Goal: Navigation & Orientation: Find specific page/section

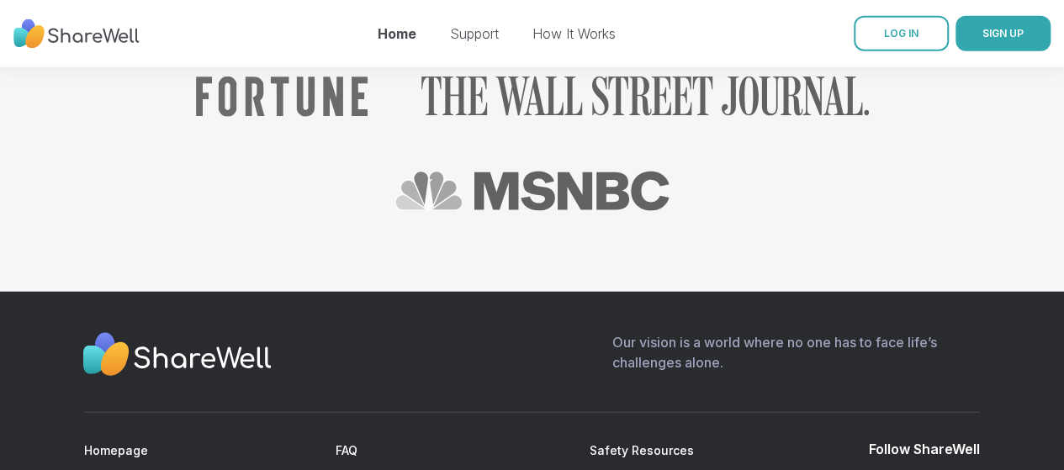
scroll to position [2043, 0]
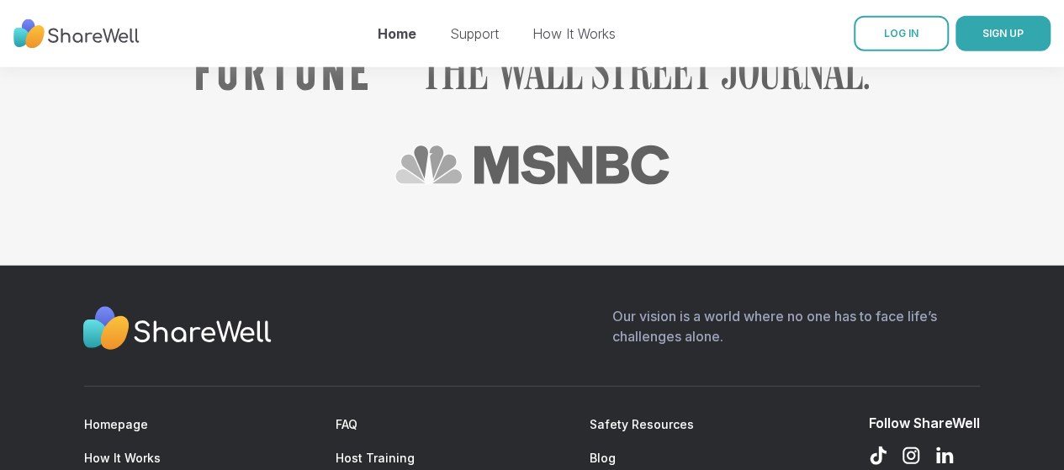
drag, startPoint x: 0, startPoint y: 0, endPoint x: 1049, endPoint y: 382, distance: 1116.4
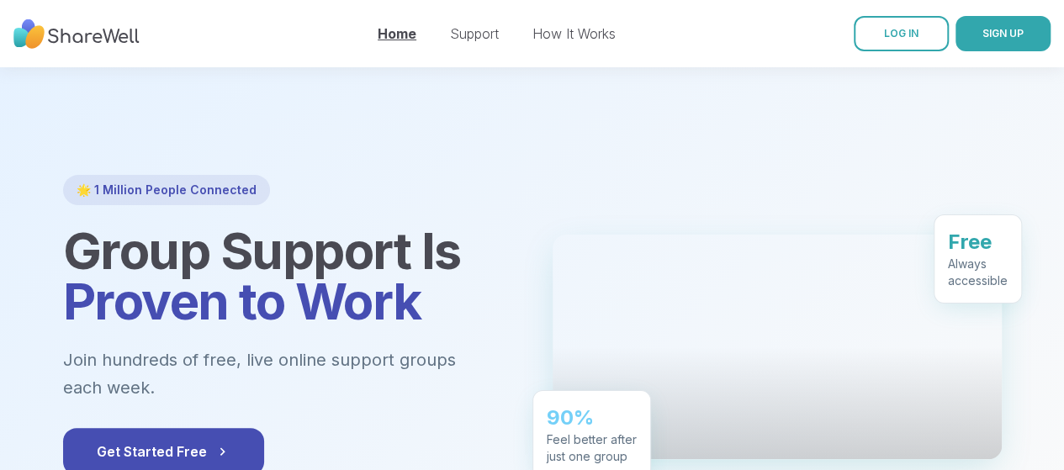
click at [400, 38] on link "Home" at bounding box center [397, 33] width 39 height 17
click at [477, 35] on link "Support" at bounding box center [474, 33] width 49 height 17
